Goal: Information Seeking & Learning: Learn about a topic

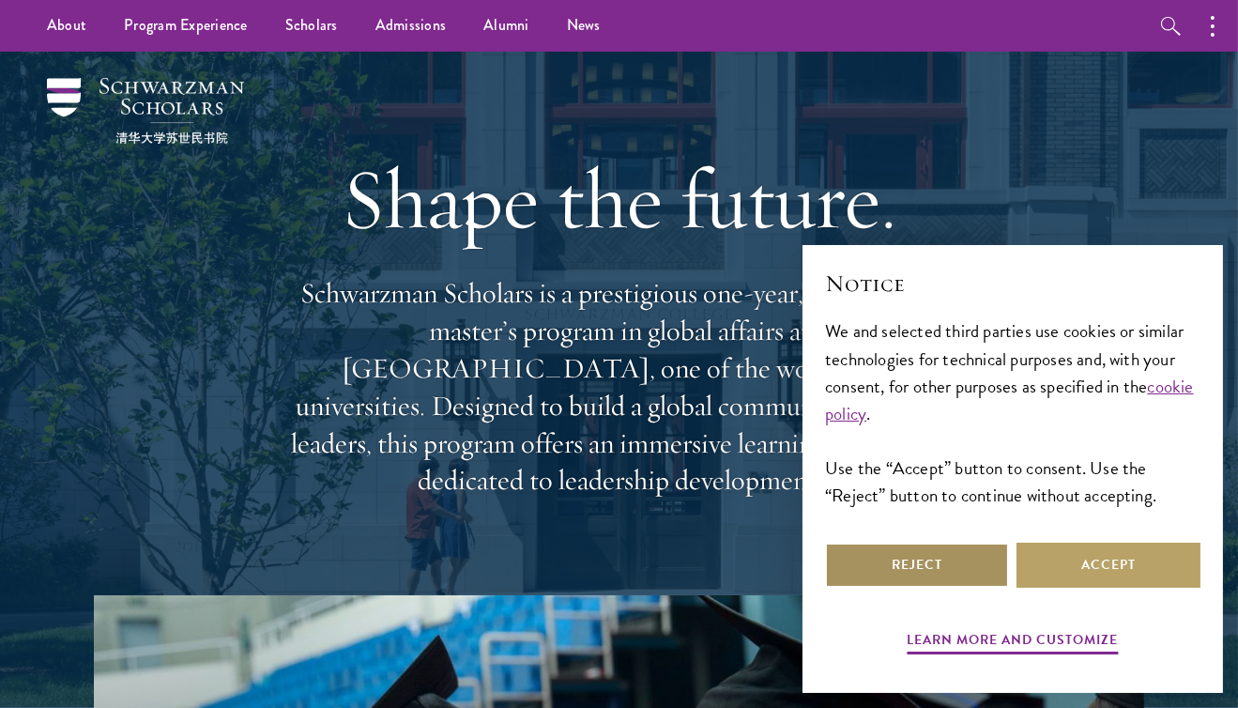
click at [888, 566] on button "Reject" at bounding box center [917, 564] width 184 height 45
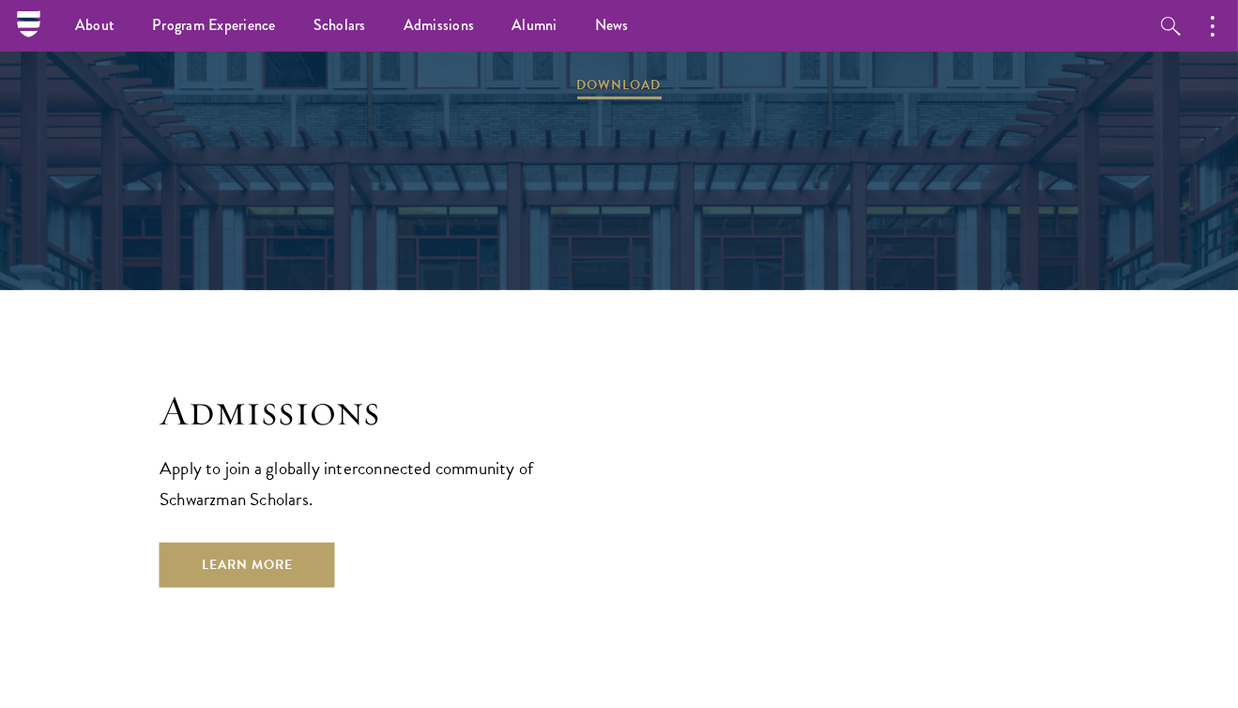
scroll to position [2833, 0]
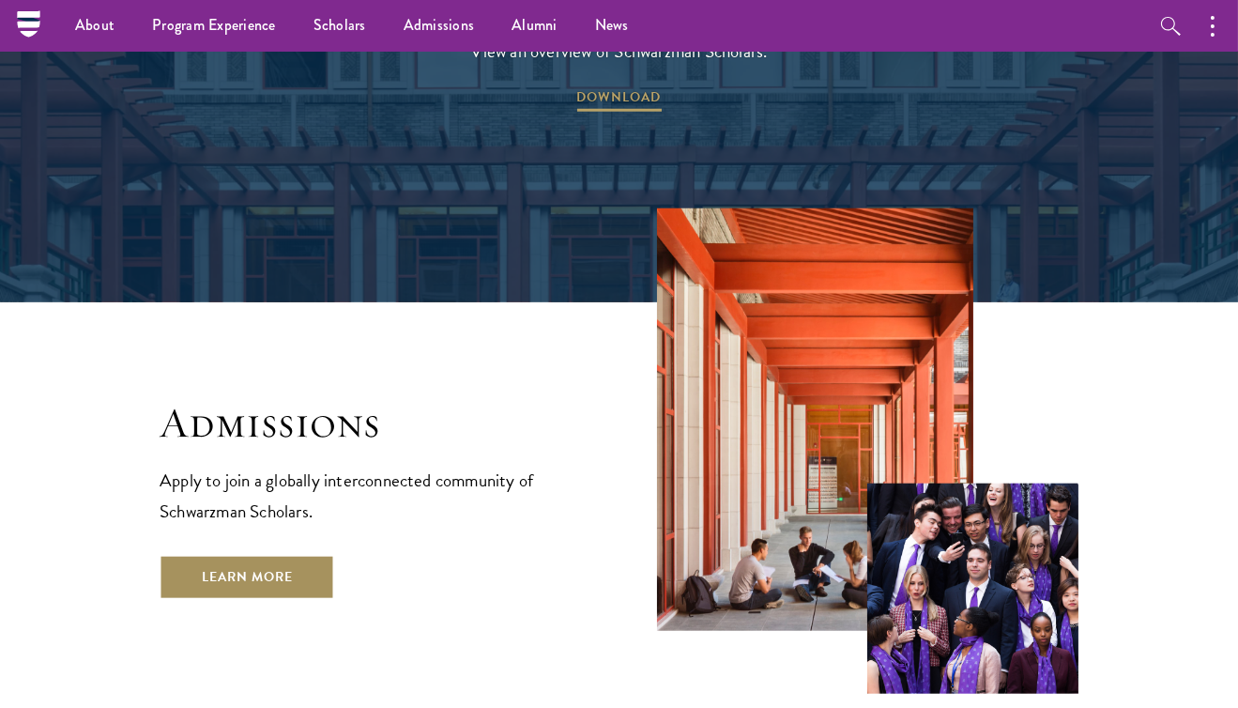
click at [331, 555] on link "Learn More" at bounding box center [247, 577] width 175 height 45
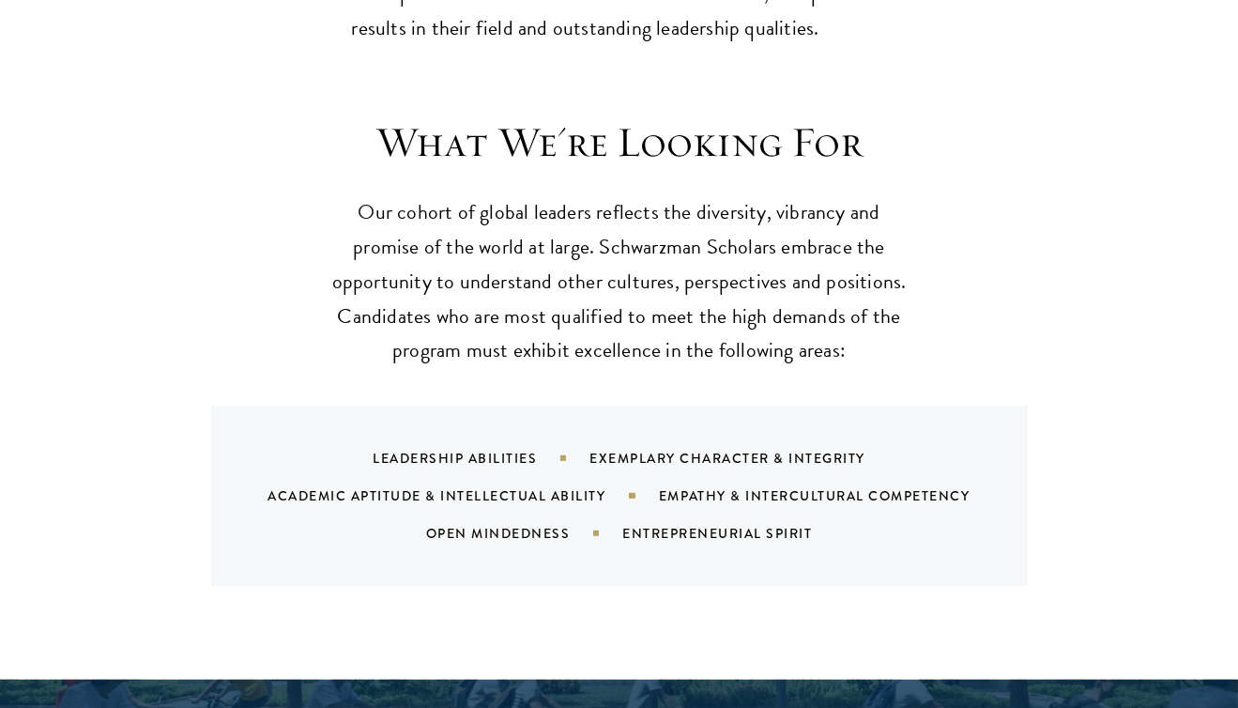
scroll to position [1678, 0]
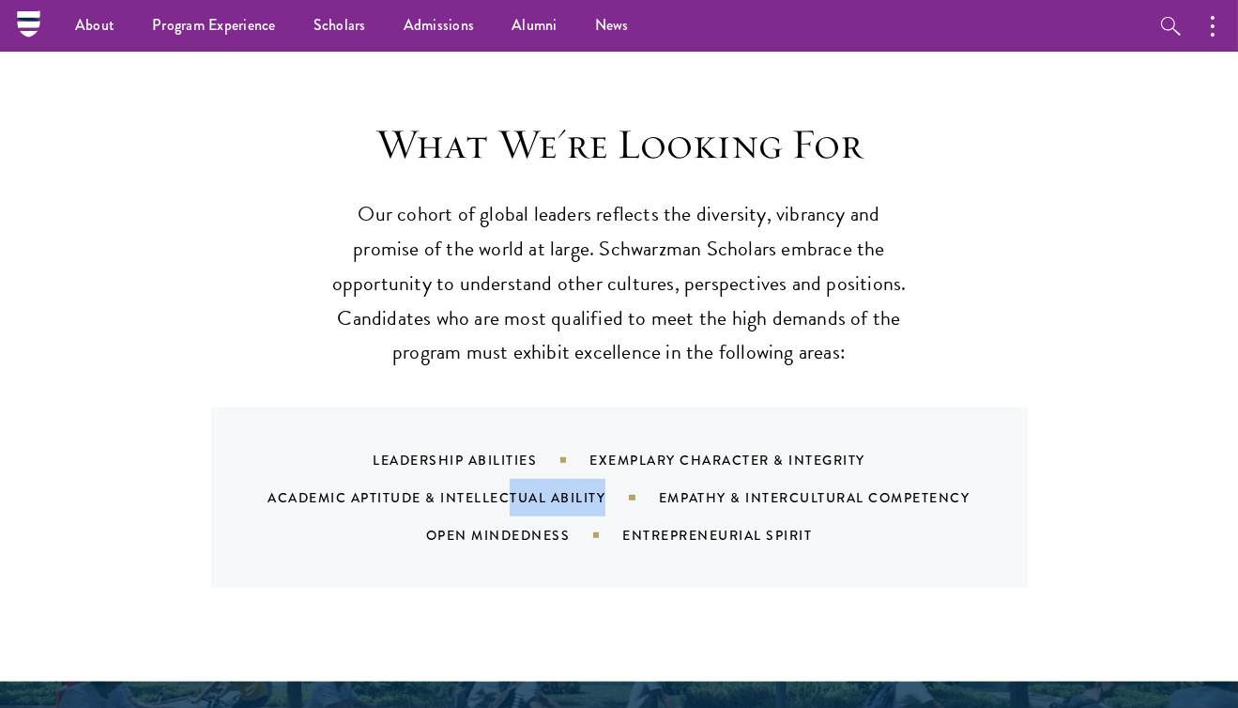
drag, startPoint x: 508, startPoint y: 458, endPoint x: 604, endPoint y: 455, distance: 96.7
click at [604, 488] on div "Academic Aptitude & Intellectual Ability" at bounding box center [462, 497] width 390 height 19
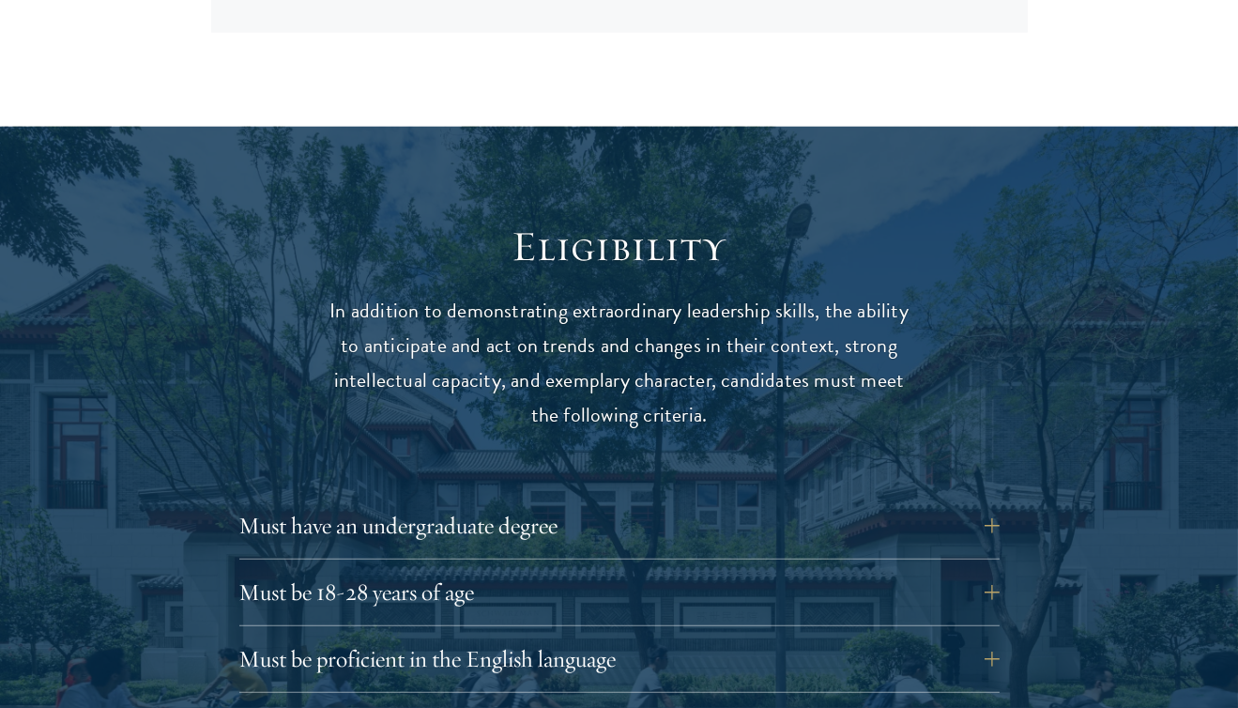
scroll to position [2271, 0]
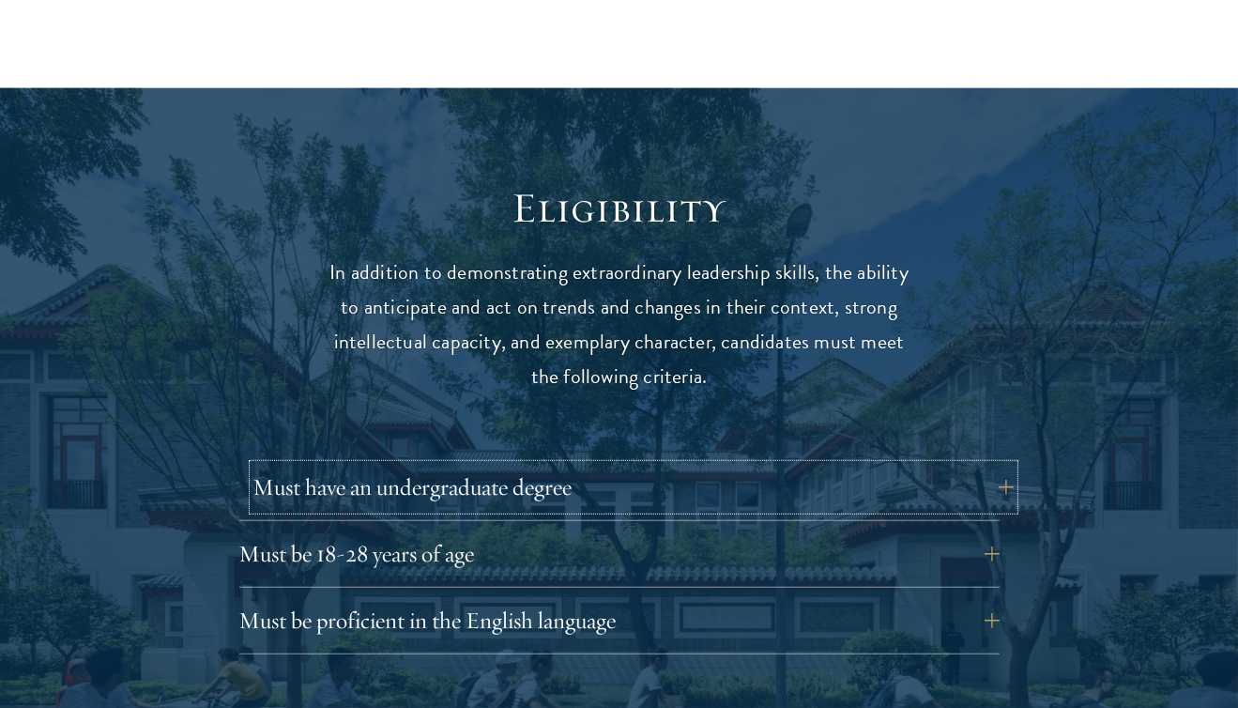
click at [613, 464] on button "Must have an undergraduate degree" at bounding box center [633, 486] width 760 height 45
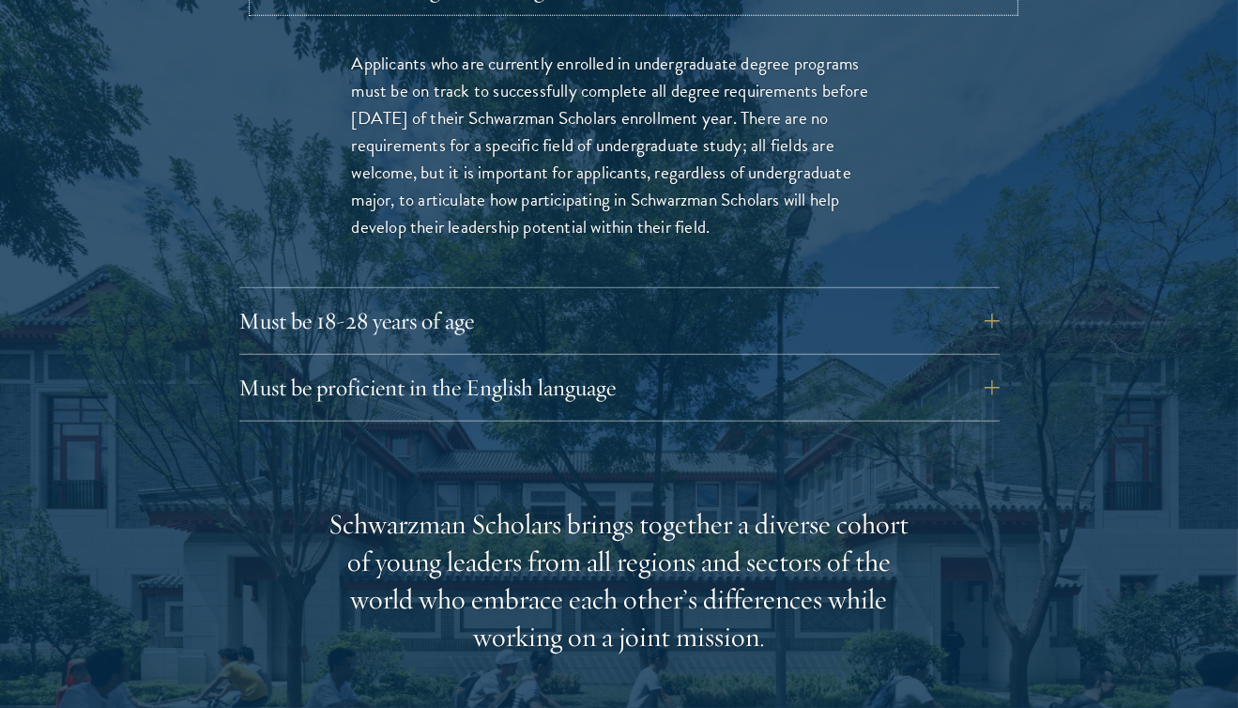
scroll to position [2770, 0]
click at [589, 364] on button "Must be proficient in the English language" at bounding box center [633, 386] width 760 height 45
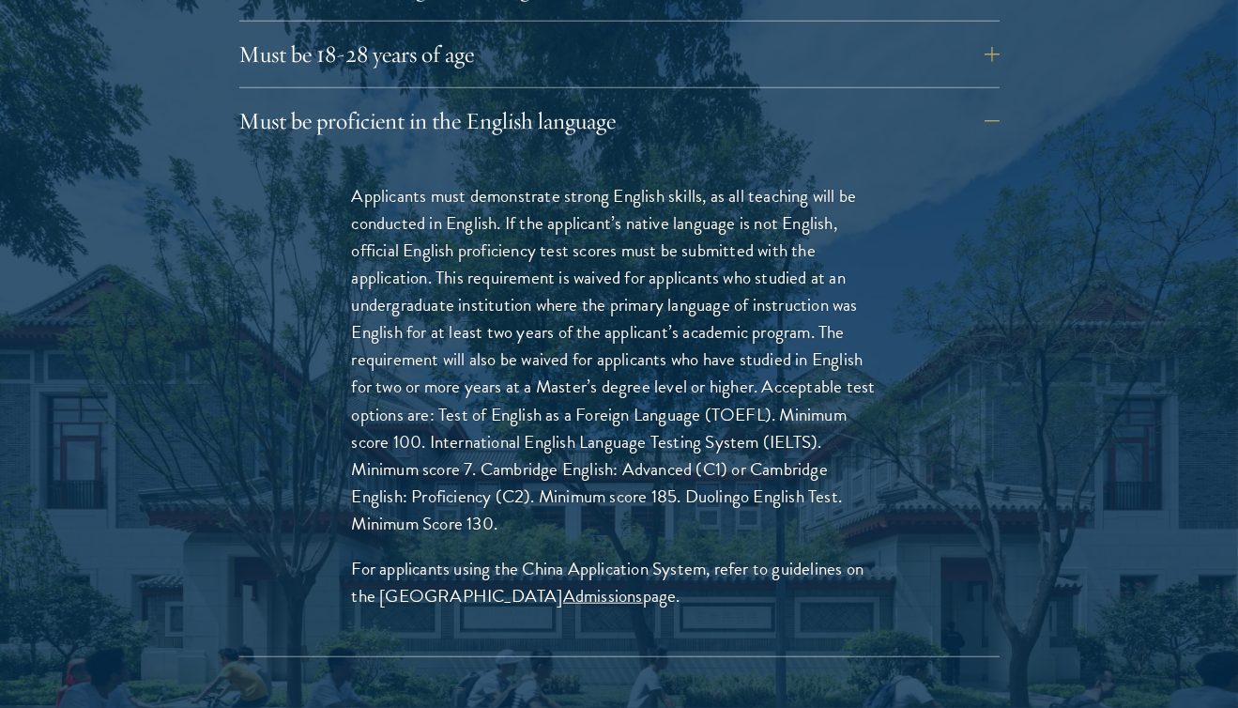
click at [559, 112] on div "Must be proficient in the English language Applicants must demonstrate strong E…" at bounding box center [619, 378] width 760 height 558
click at [558, 102] on button "Must be proficient in the English language" at bounding box center [633, 121] width 760 height 45
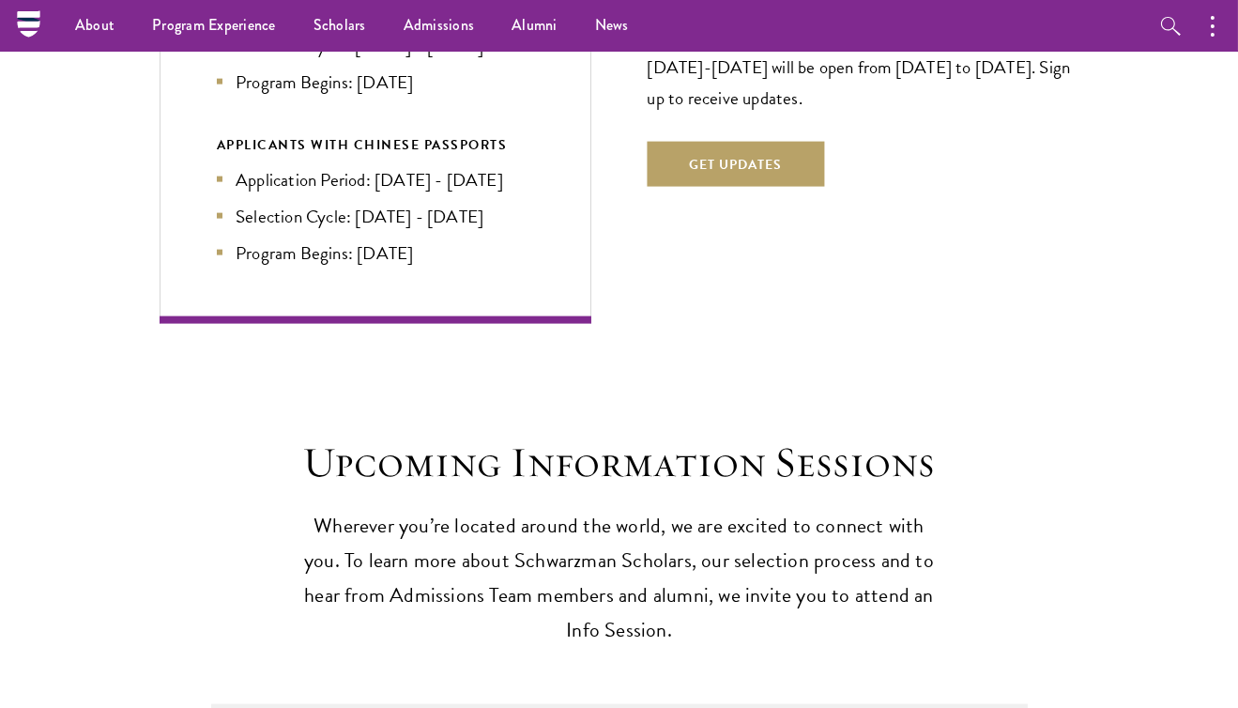
scroll to position [3808, 0]
